Goal: Task Accomplishment & Management: Use online tool/utility

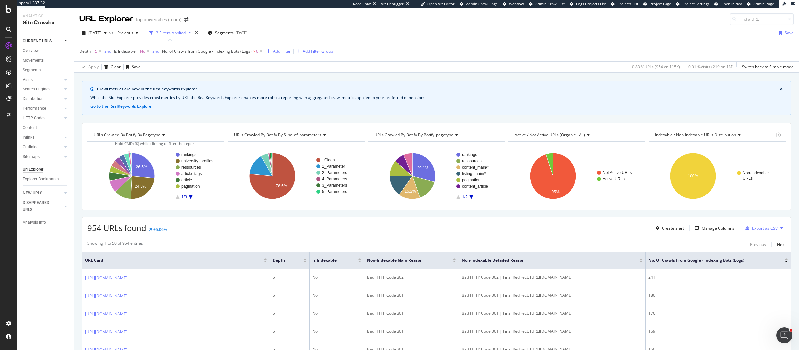
click at [573, 50] on div "Depth = 5 and Is Indexable = No and No. of Crawls from Google - Indexing Bots (…" at bounding box center [436, 51] width 714 height 20
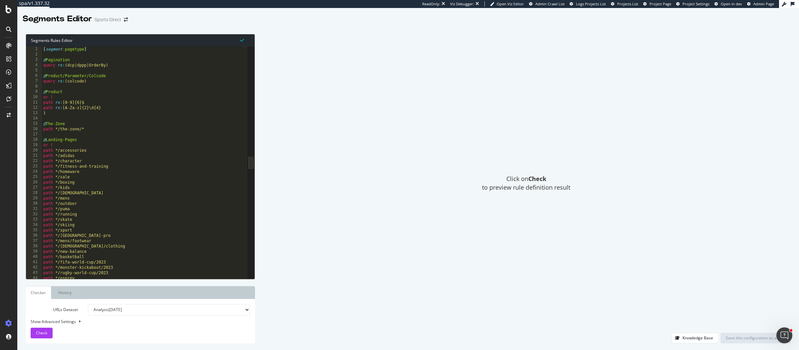
click at [490, 99] on div "Click on Check to preview rule definition result" at bounding box center [526, 183] width 529 height 299
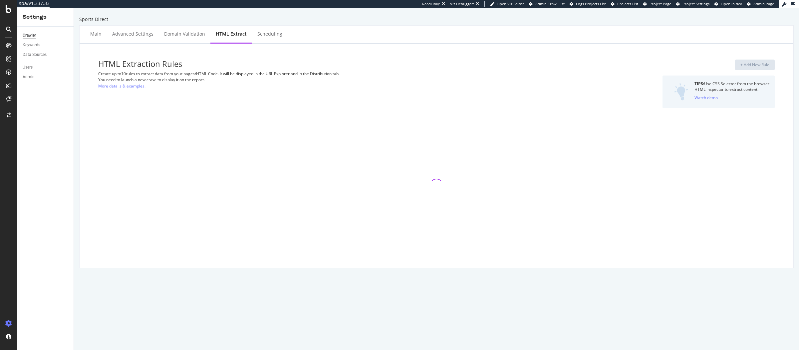
select select "html.length"
select select "exist"
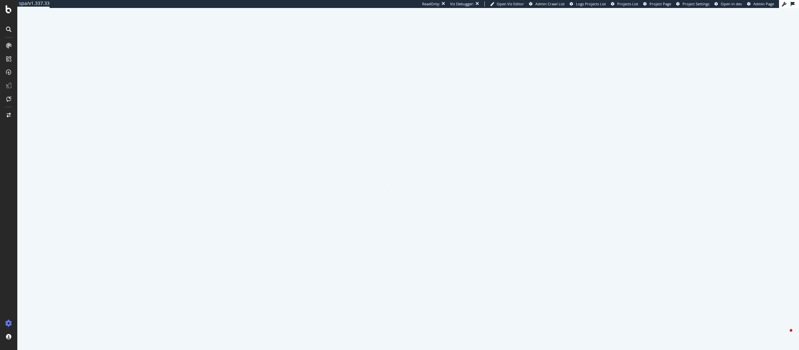
select select "list"
select select "exist"
select select "list"
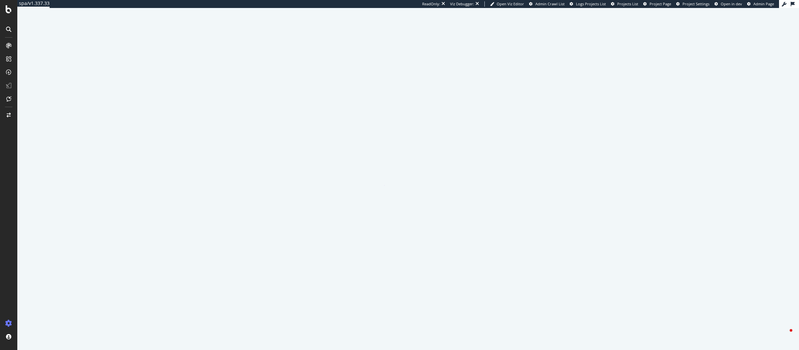
select select "list"
click at [7, 8] on icon at bounding box center [9, 9] width 6 height 8
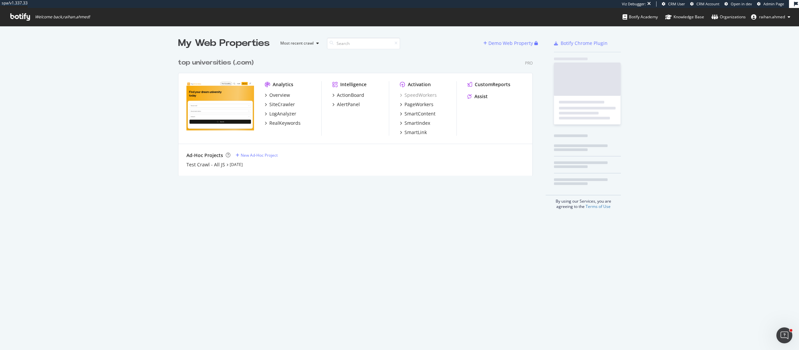
scroll to position [119, 353]
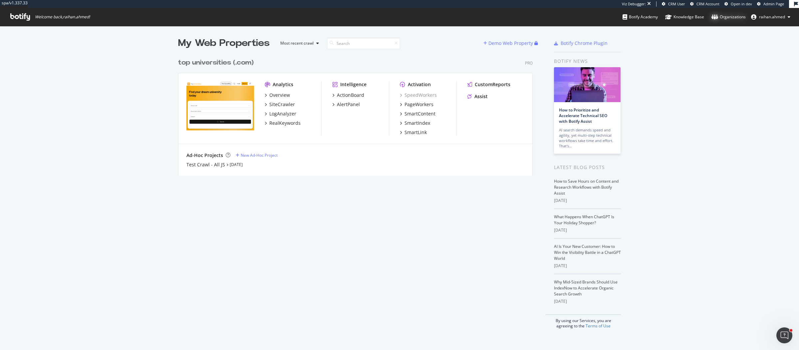
click at [719, 18] on div "Organizations" at bounding box center [728, 17] width 34 height 7
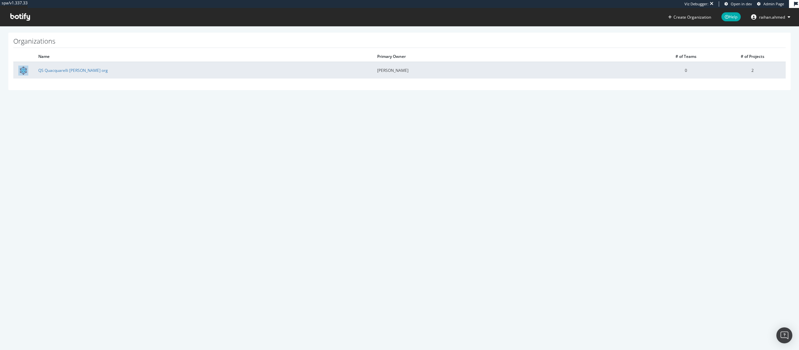
click at [63, 67] on td "QS Quacquarelli [PERSON_NAME] org" at bounding box center [202, 70] width 339 height 17
click at [63, 69] on link "QS Quacquarelli Symonds org" at bounding box center [73, 71] width 70 height 6
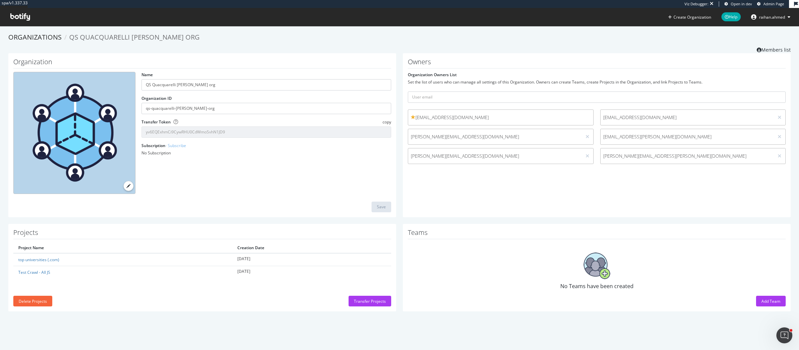
click at [630, 158] on span "sivagurunathan.nalini@qs.com" at bounding box center [687, 156] width 168 height 7
copy div "sivagurunathan.nalini@qs.com"
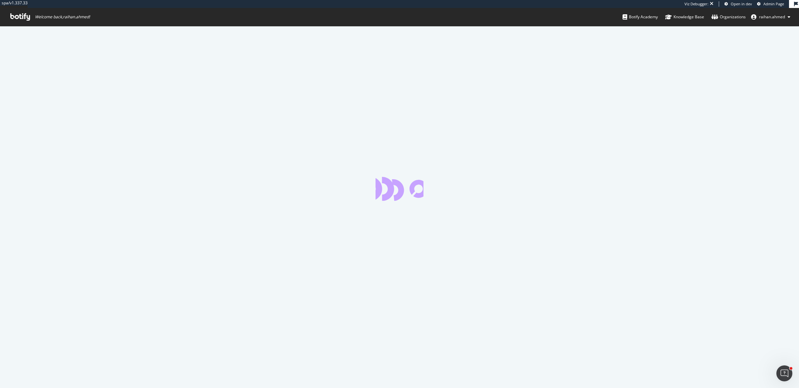
click at [518, 153] on div at bounding box center [399, 207] width 799 height 362
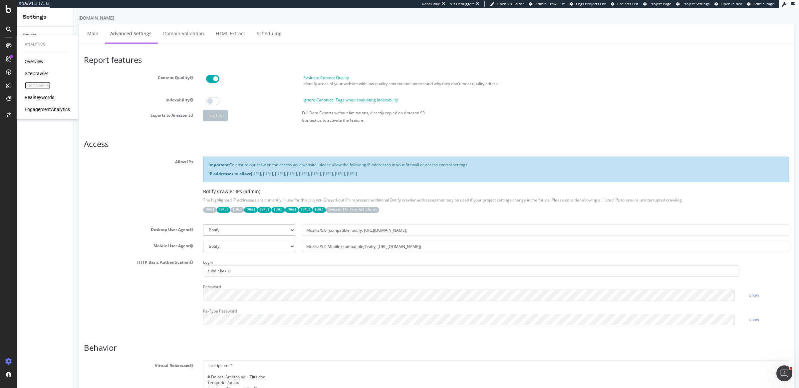
click at [44, 86] on div "LogAnalyzer" at bounding box center [38, 85] width 26 height 7
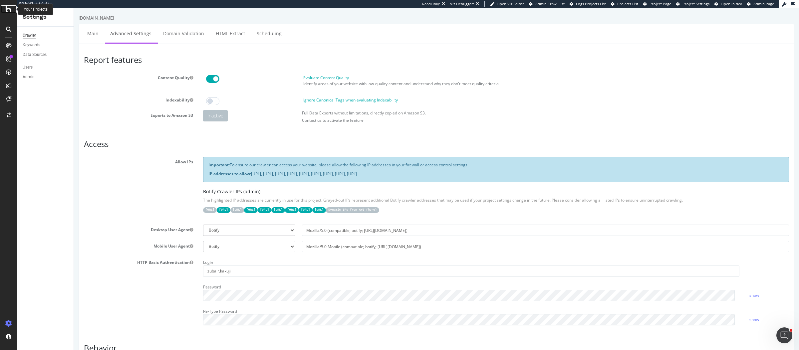
click at [12, 11] on div at bounding box center [9, 9] width 16 height 8
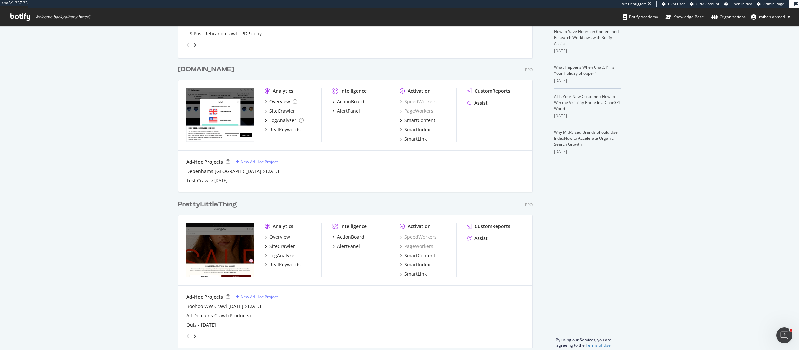
scroll to position [128, 0]
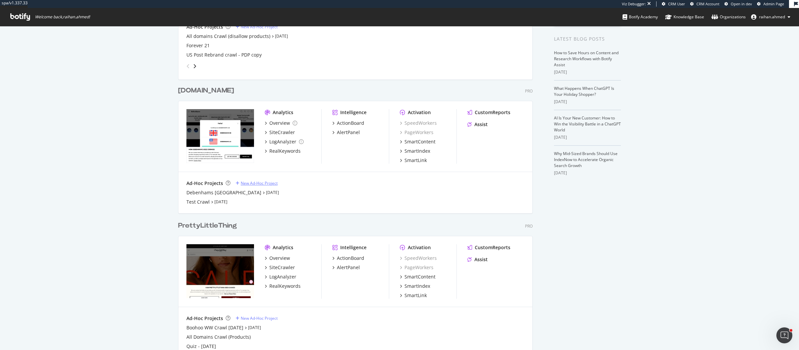
click at [255, 184] on div "New Ad-Hoc Project" at bounding box center [259, 183] width 37 height 6
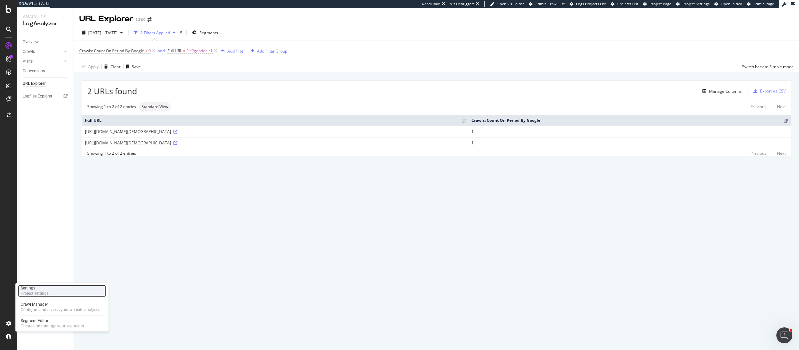
click at [42, 291] on div "Project settings" at bounding box center [35, 293] width 28 height 5
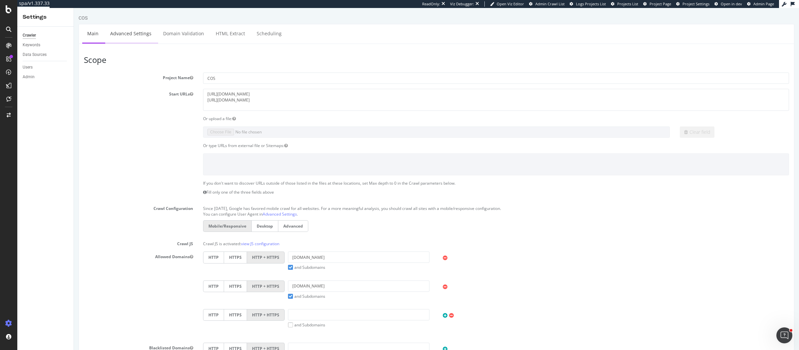
click at [120, 32] on link "Advanced Settings" at bounding box center [130, 33] width 51 height 18
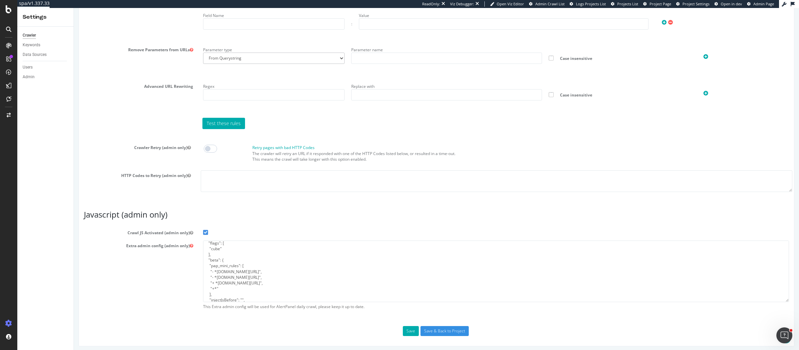
scroll to position [10, 0]
drag, startPoint x: 237, startPoint y: 280, endPoint x: 236, endPoint y: 272, distance: 7.8
click at [236, 272] on textarea "{ "flags": [ "cube" ], "beta": { "pap_mini_rules": [ "- *akamaihd.net/*", "- *a…" at bounding box center [496, 272] width 586 height 62
drag, startPoint x: 239, startPoint y: 280, endPoint x: 198, endPoint y: 267, distance: 42.9
click at [198, 267] on div "{ "flags": [ "cube" ], "beta": { "pap_mini_rules": [ "- *akamaihd.net/*", "- *a…" at bounding box center [496, 277] width 596 height 73
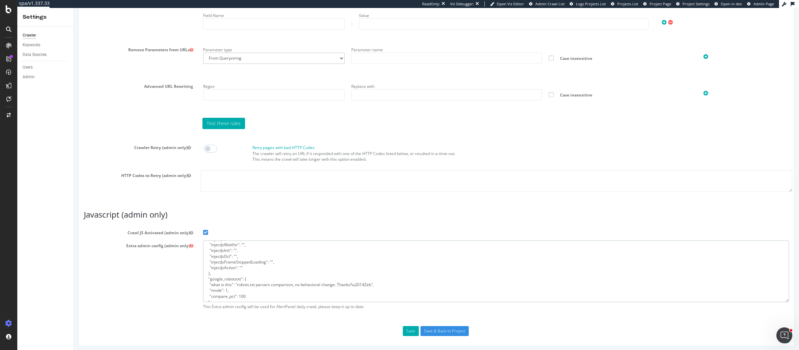
scroll to position [74, 0]
click at [235, 274] on textarea "{ "flags": [ "cube" ], "beta": { "pap_mini_rules": [ "- *akamaihd.net/*", "- *a…" at bounding box center [496, 272] width 586 height 62
type textarea "{ "flags": [ "cube" ], "beta": { "pap_mini_rules": [ "+*" ], "injectJsBefore": …"
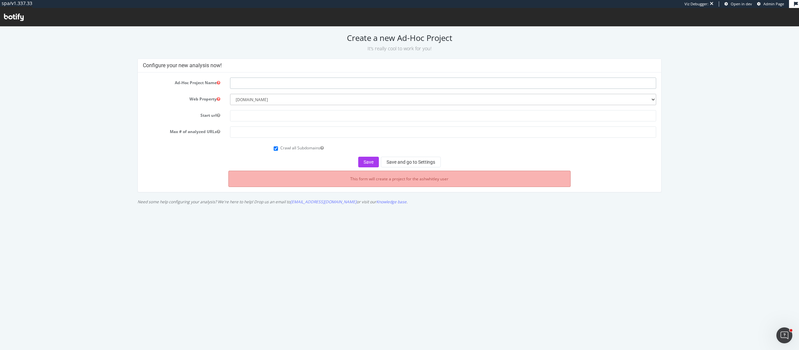
click at [304, 85] on input "text" at bounding box center [443, 83] width 426 height 11
type input "Nasty Gal US"
click at [307, 118] on input "text" at bounding box center [443, 115] width 426 height 11
paste input "https://www.nastygal.com/"
type input "https://www.nastygal.com/"
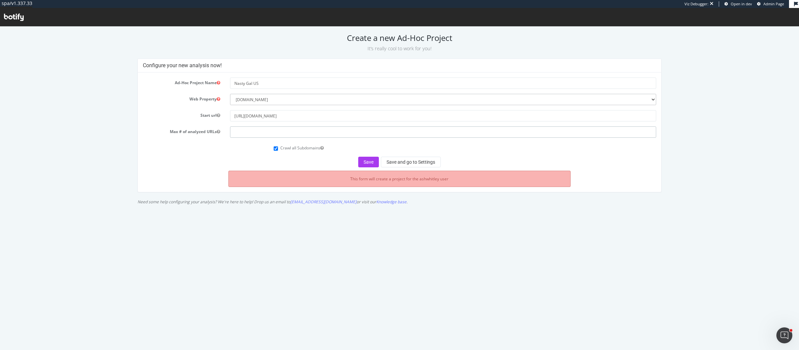
click at [302, 132] on input "number" at bounding box center [443, 131] width 426 height 11
type input "1"
click at [418, 157] on button "Save and go to Settings" at bounding box center [411, 162] width 60 height 11
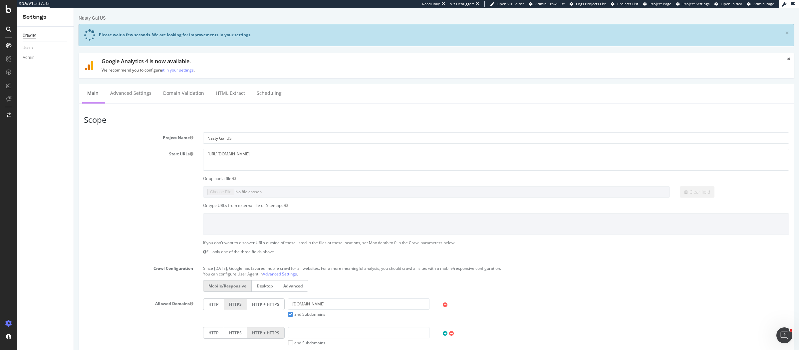
click at [275, 305] on label "HTTP + HTTPS" at bounding box center [266, 304] width 38 height 12
click at [74, 8] on input "HTTP + HTTPS" at bounding box center [74, 8] width 0 height 0
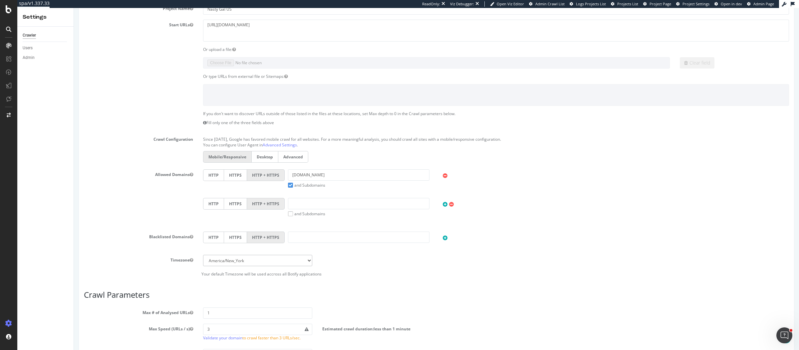
scroll to position [143, 0]
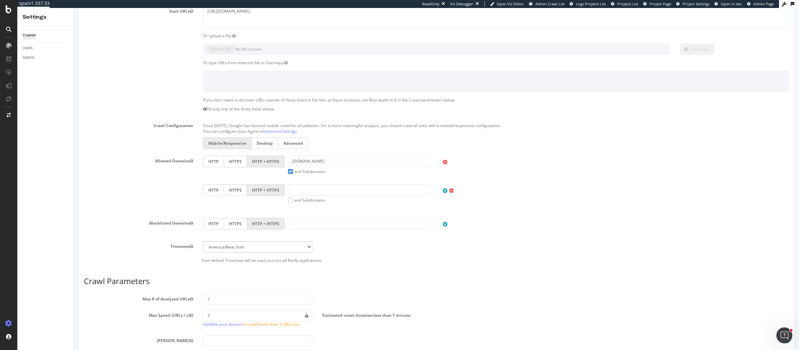
click at [269, 250] on select "[GEOGRAPHIC_DATA]/[GEOGRAPHIC_DATA] [GEOGRAPHIC_DATA]/[GEOGRAPHIC_DATA] [GEOGRA…" at bounding box center [257, 246] width 109 height 11
select select "Europe/[GEOGRAPHIC_DATA]"
click at [203, 242] on select "[GEOGRAPHIC_DATA]/[GEOGRAPHIC_DATA] [GEOGRAPHIC_DATA]/[GEOGRAPHIC_DATA] [GEOGRA…" at bounding box center [257, 247] width 109 height 11
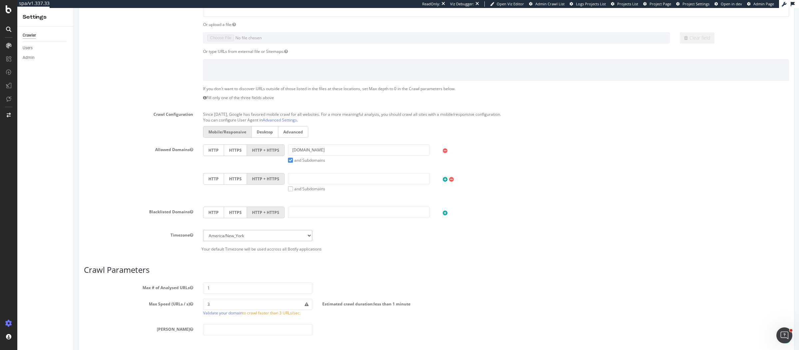
scroll to position [222, 0]
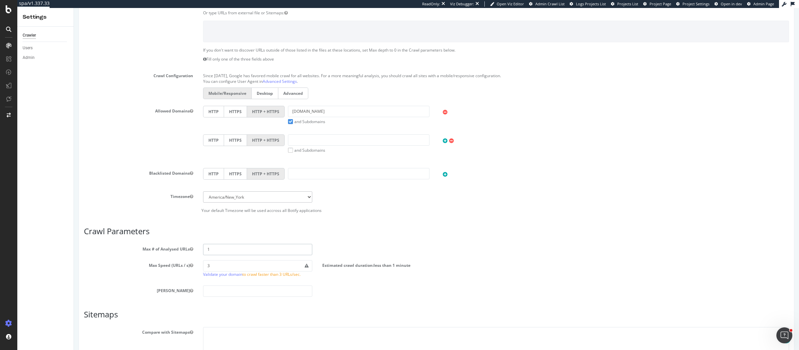
click at [235, 246] on input "1" at bounding box center [257, 249] width 109 height 11
type input "1000000"
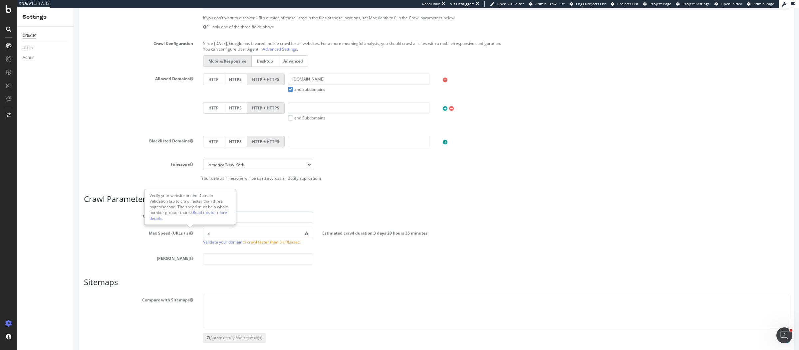
scroll to position [284, 0]
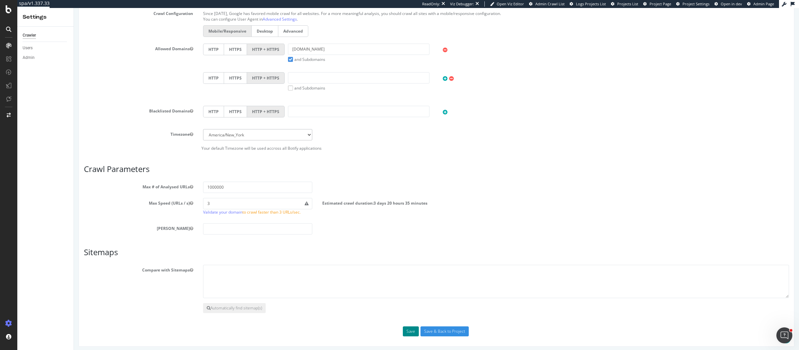
click at [410, 326] on button "Save" at bounding box center [411, 331] width 16 height 10
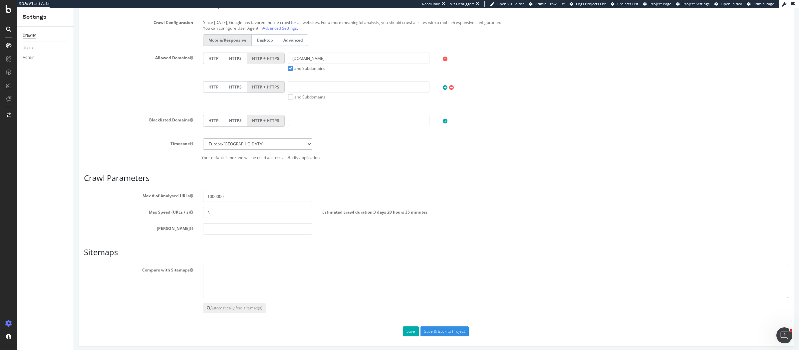
scroll to position [0, 0]
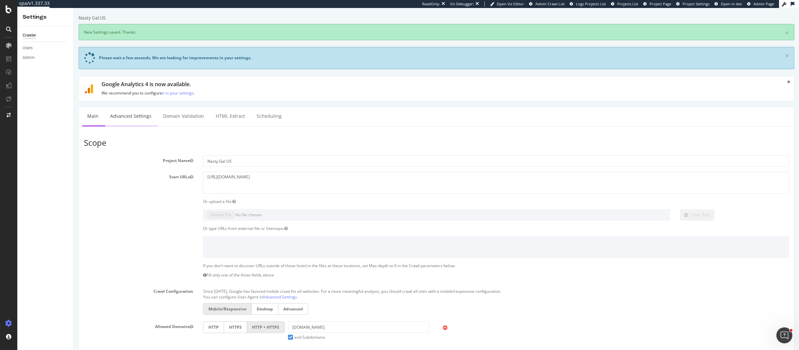
click at [121, 117] on link "Advanced Settings" at bounding box center [130, 116] width 51 height 18
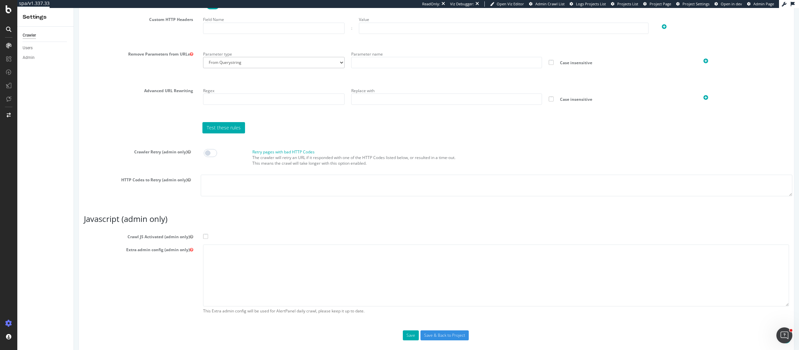
scroll to position [480, 0]
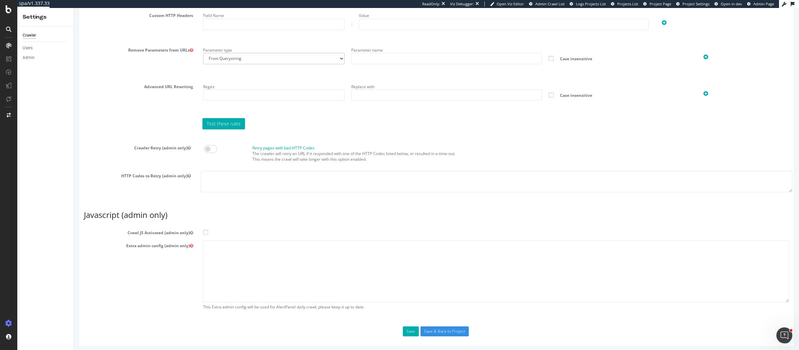
click at [205, 230] on span at bounding box center [205, 232] width 5 height 5
click at [74, 8] on input "Crawl JS Activated (admin only)" at bounding box center [74, 8] width 0 height 0
click at [220, 265] on textarea at bounding box center [496, 272] width 586 height 62
paste textarea "{ "flags": [ "cube" ], "beta": { "pap_mini_rules": [ "+*" ], "injectJsBefore": …"
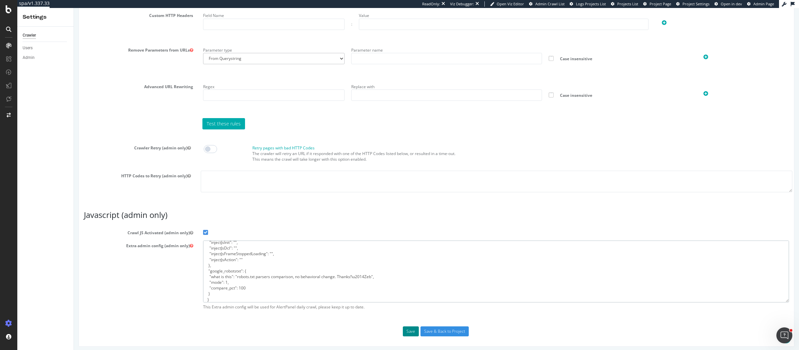
type textarea "{ "flags": [ "cube" ], "beta": { "pap_mini_rules": [ "+*" ], "injectJsBefore": …"
click at [411, 327] on button "Save" at bounding box center [411, 331] width 16 height 10
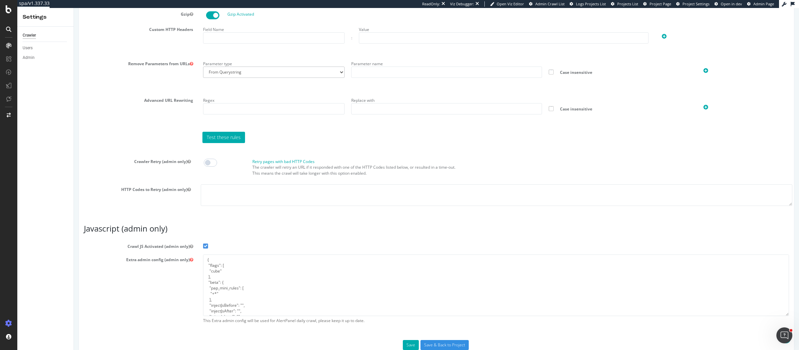
scroll to position [502, 0]
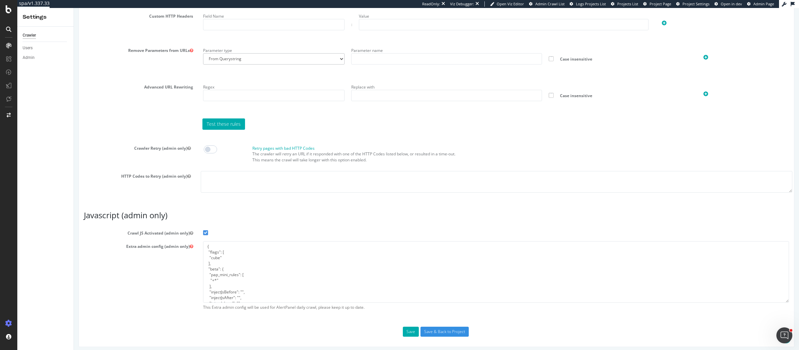
click at [455, 331] on input "Save & Back to Project" at bounding box center [444, 332] width 48 height 10
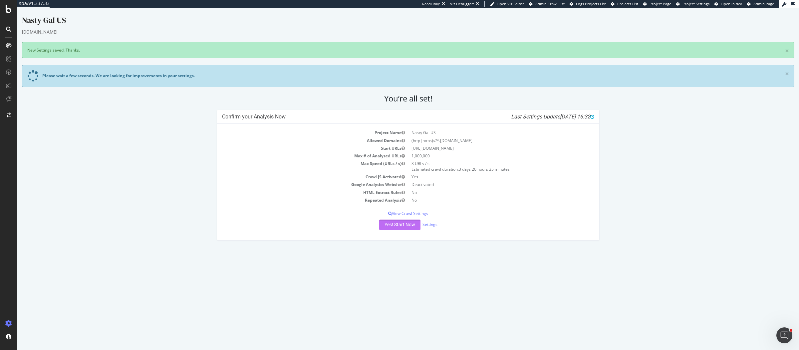
click at [397, 222] on button "Yes! Start Now" at bounding box center [399, 225] width 41 height 11
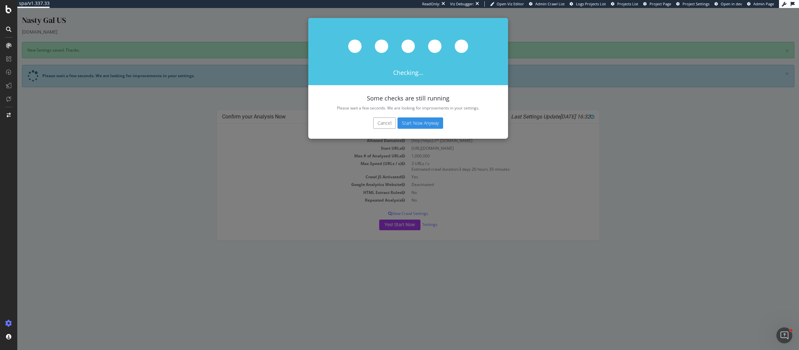
click at [407, 119] on button "Start Now Anyway" at bounding box center [420, 122] width 46 height 11
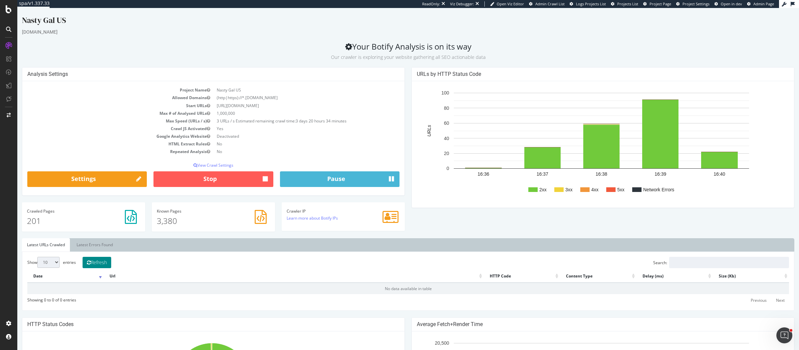
click at [91, 260] on icon at bounding box center [89, 262] width 4 height 5
